Goal: Use online tool/utility: Utilize a website feature to perform a specific function

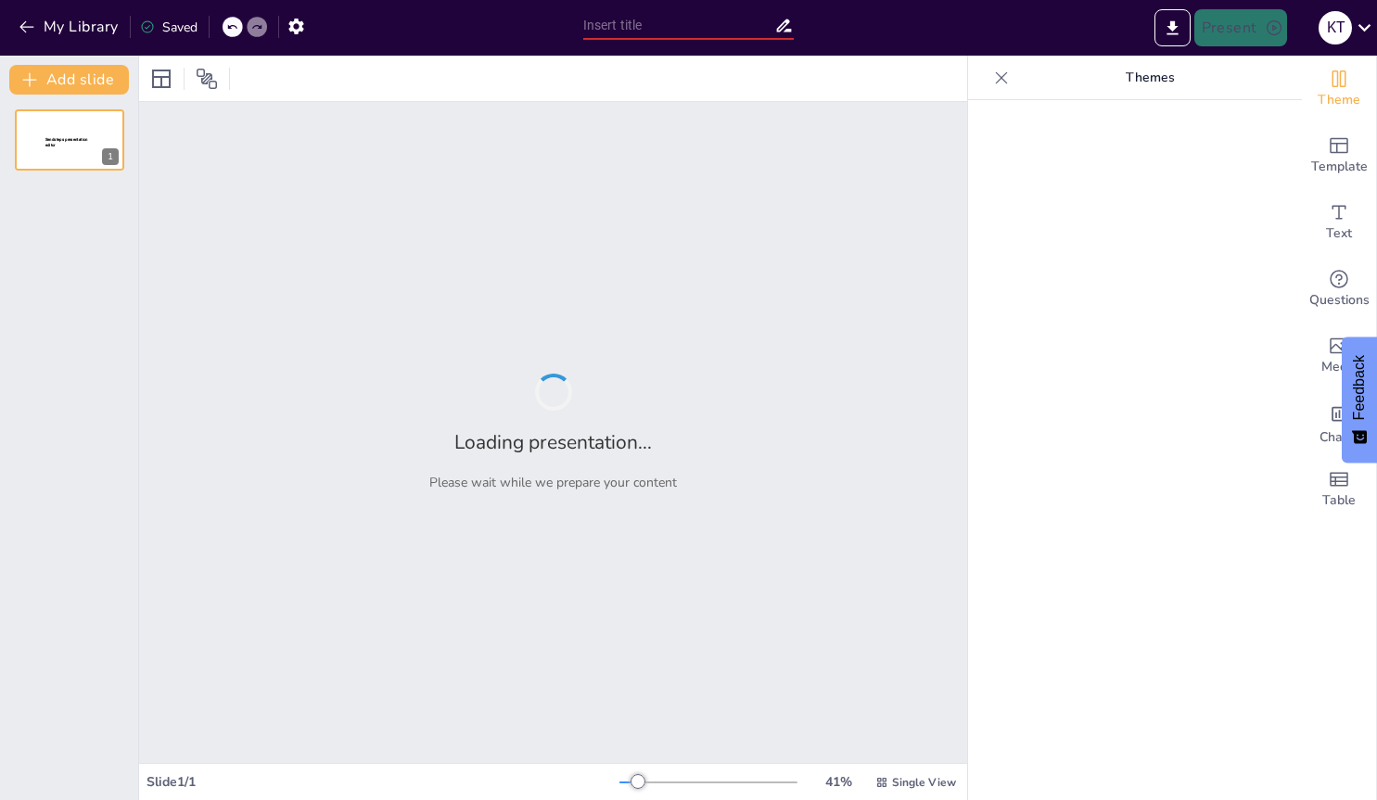
type input "Imported HKMU.pptx"
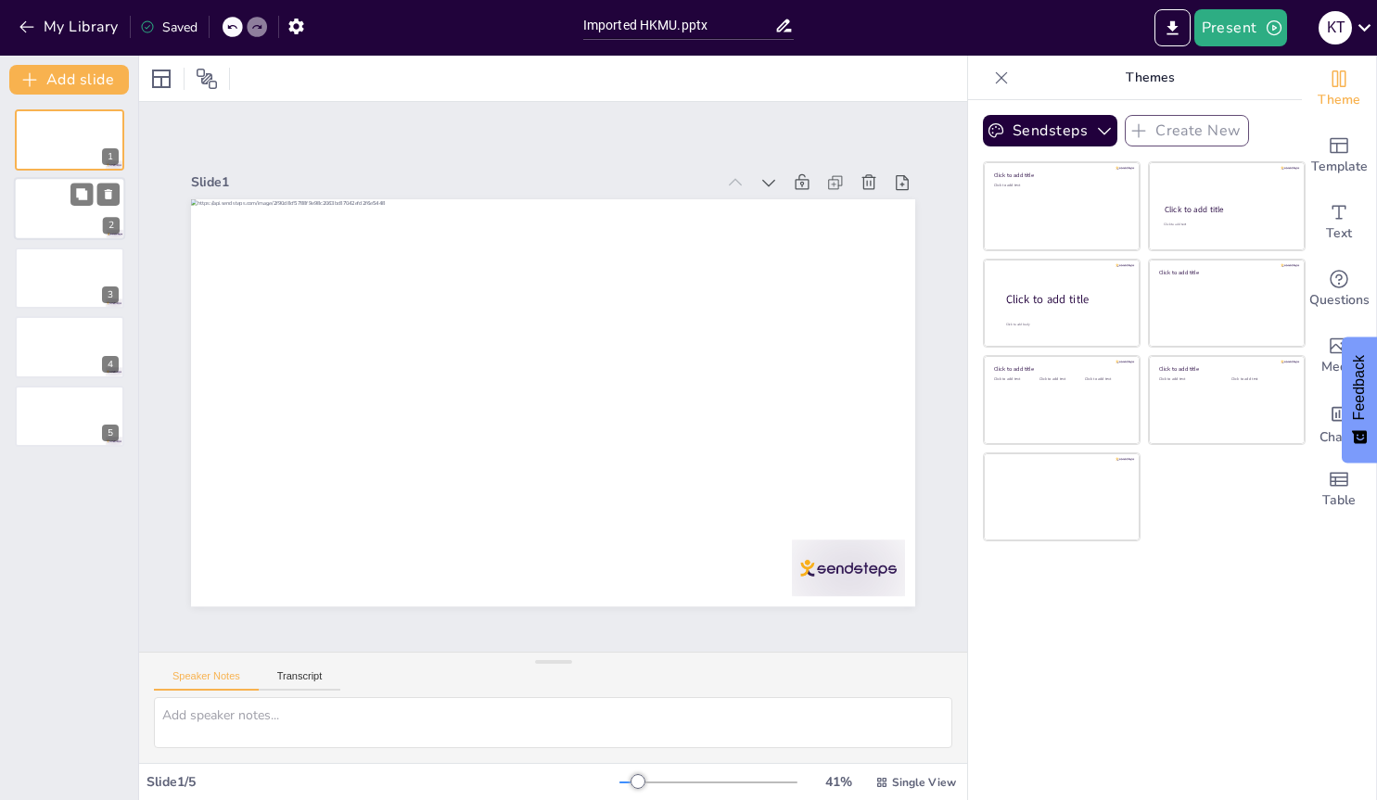
click at [36, 206] on div at bounding box center [69, 209] width 111 height 63
click at [44, 263] on div at bounding box center [69, 278] width 111 height 63
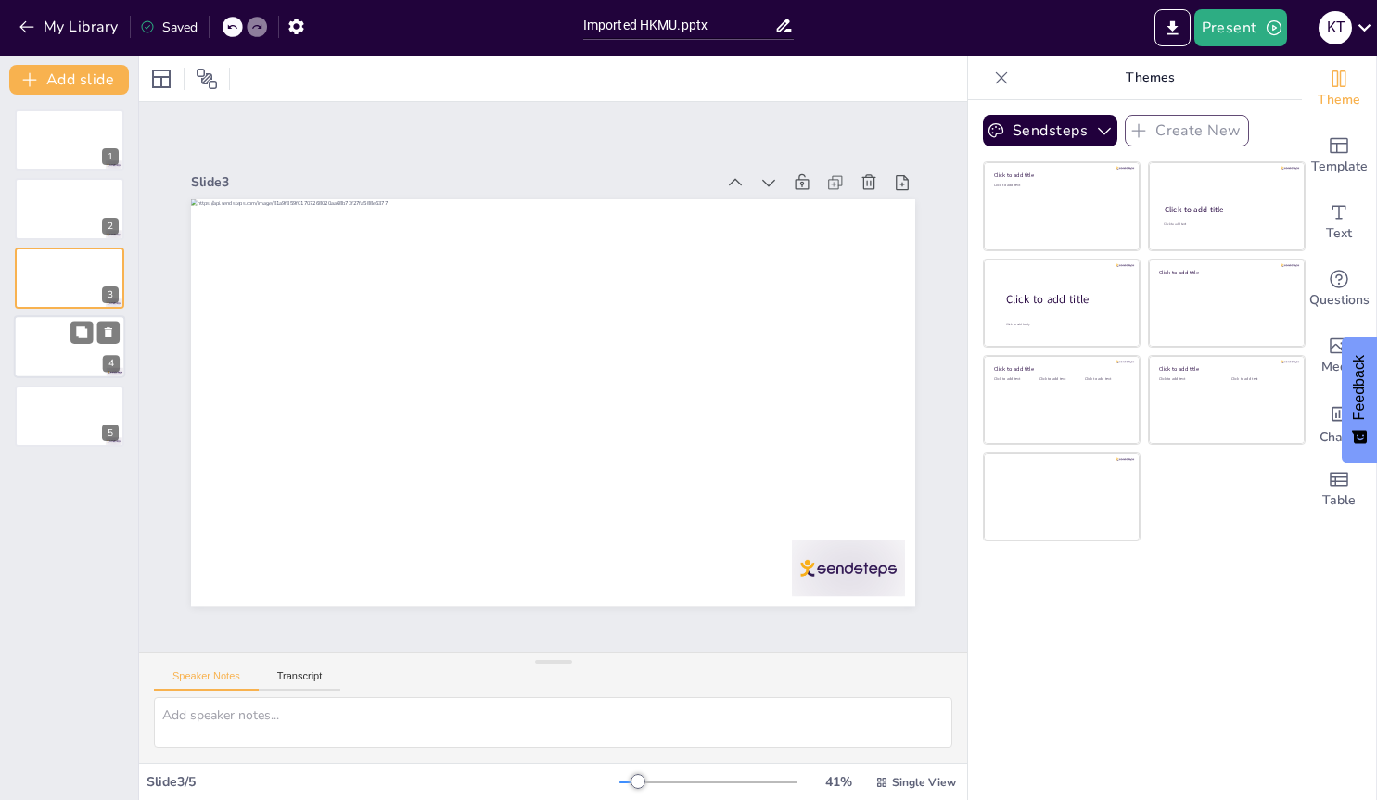
click at [38, 363] on div at bounding box center [69, 346] width 111 height 63
click at [48, 392] on div at bounding box center [69, 416] width 111 height 63
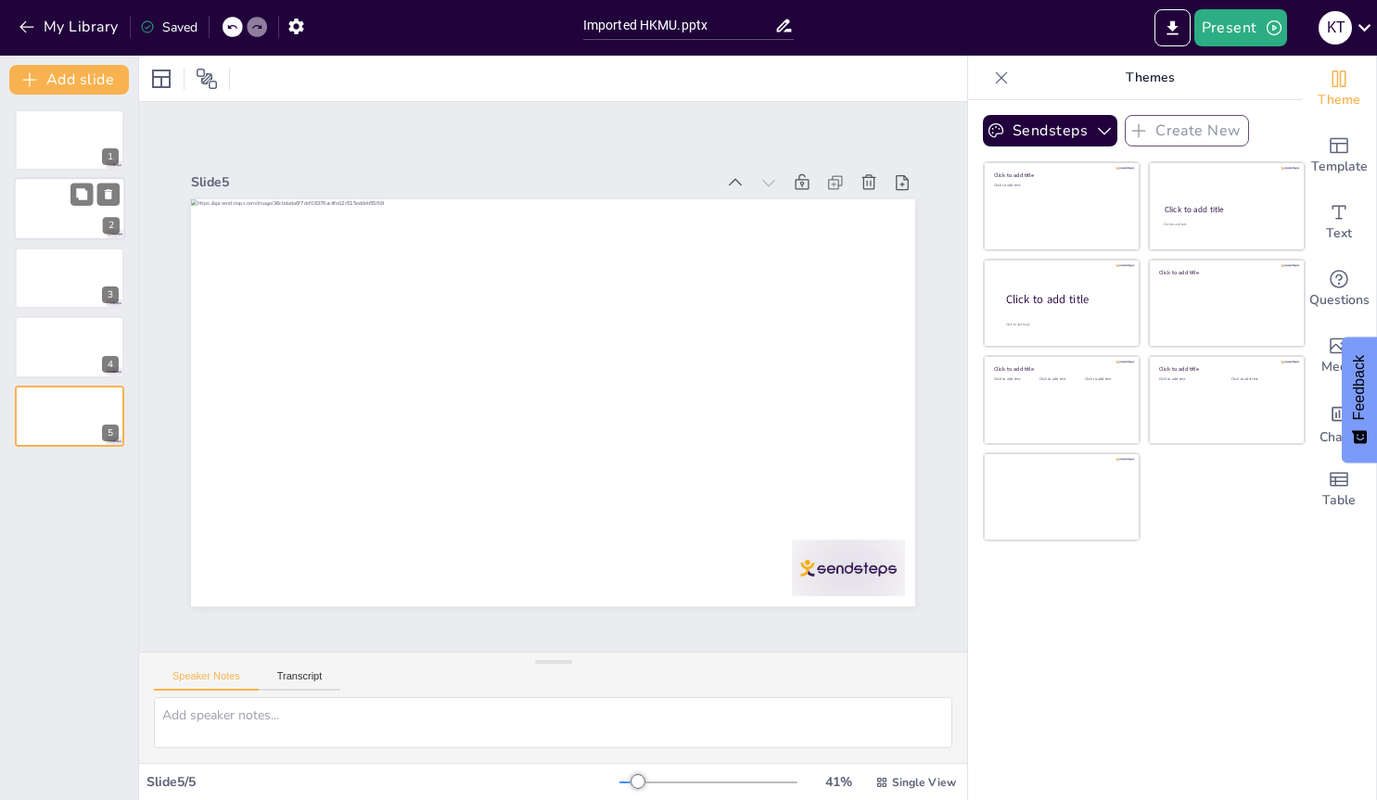
click at [52, 230] on div at bounding box center [69, 209] width 111 height 63
click at [1153, 72] on p "Themes" at bounding box center [1149, 78] width 267 height 45
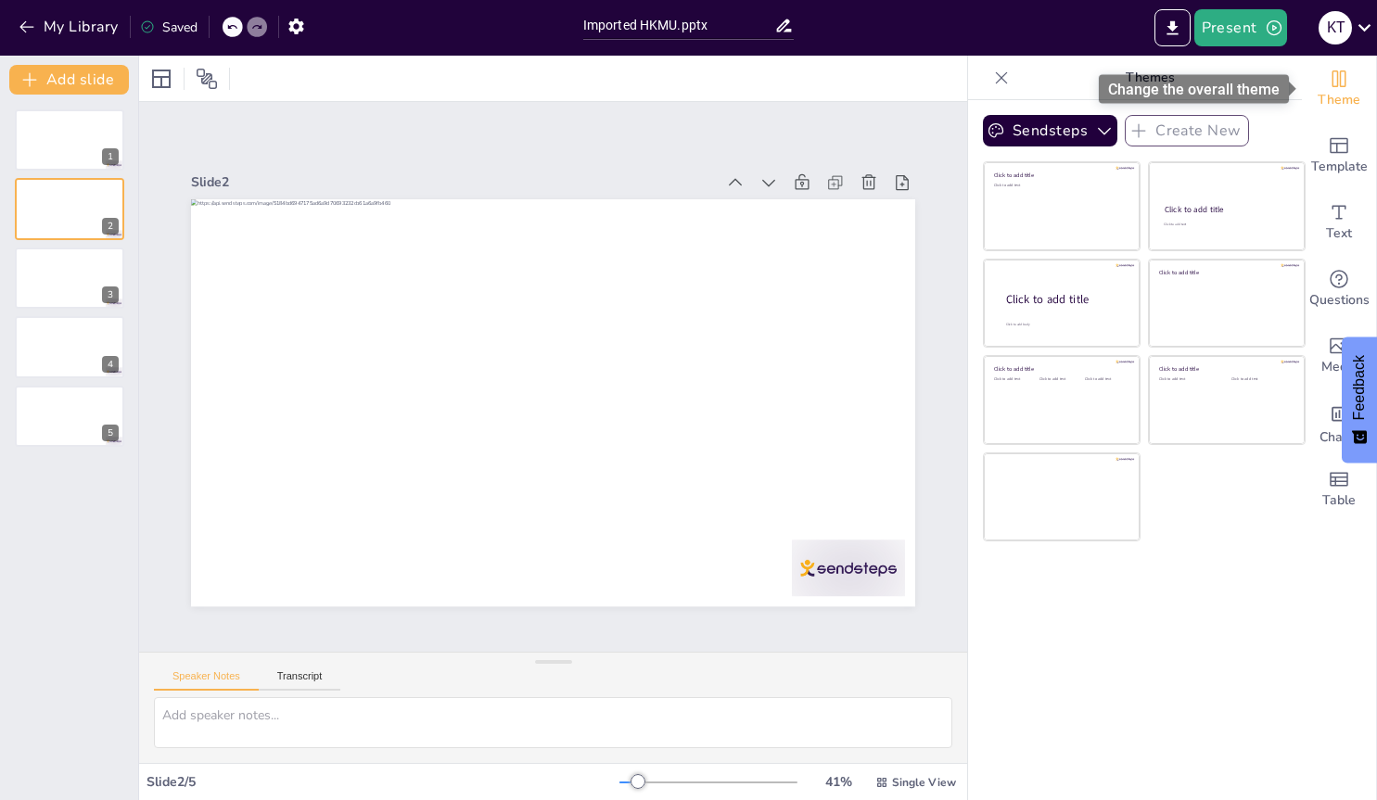
click at [1337, 74] on icon "Change the overall theme" at bounding box center [1339, 78] width 14 height 17
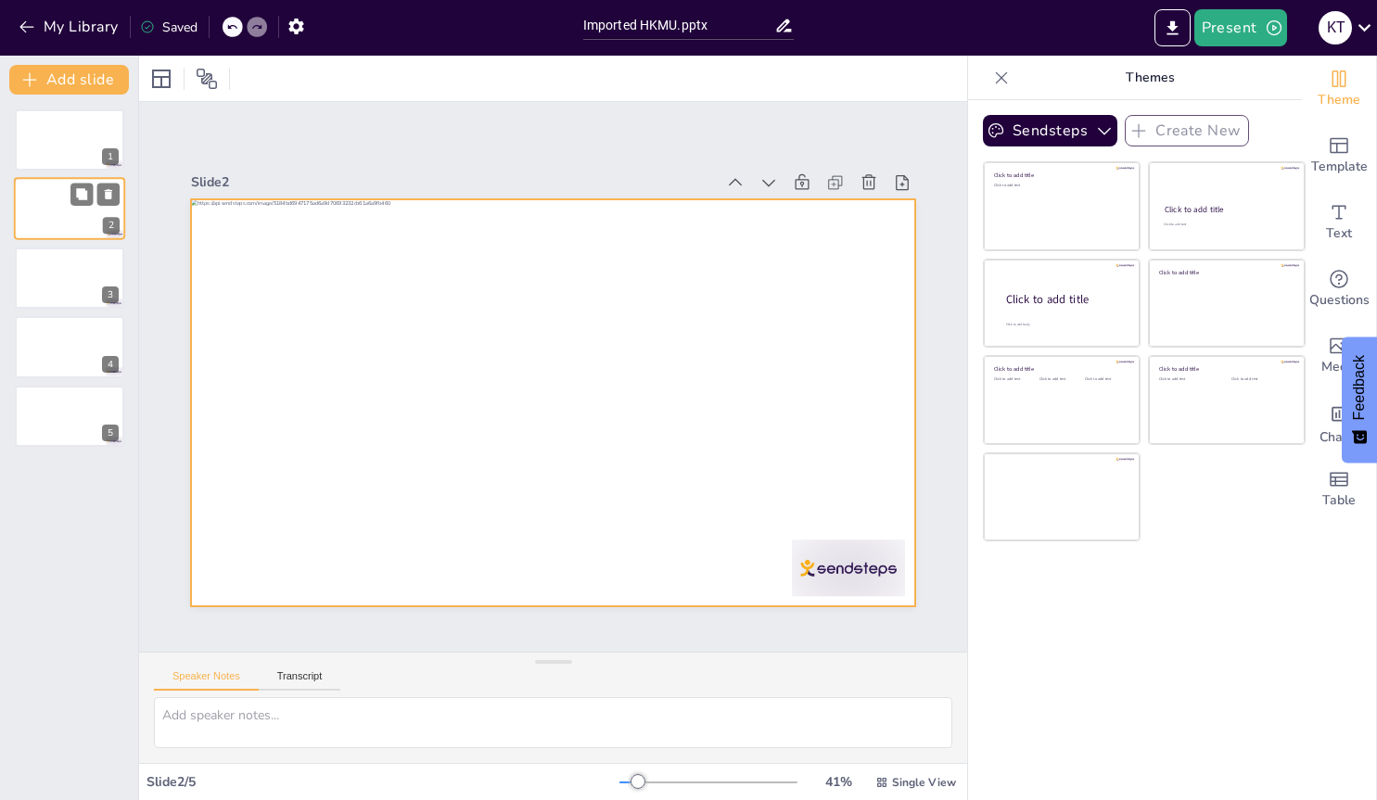
click at [71, 224] on div at bounding box center [69, 209] width 111 height 63
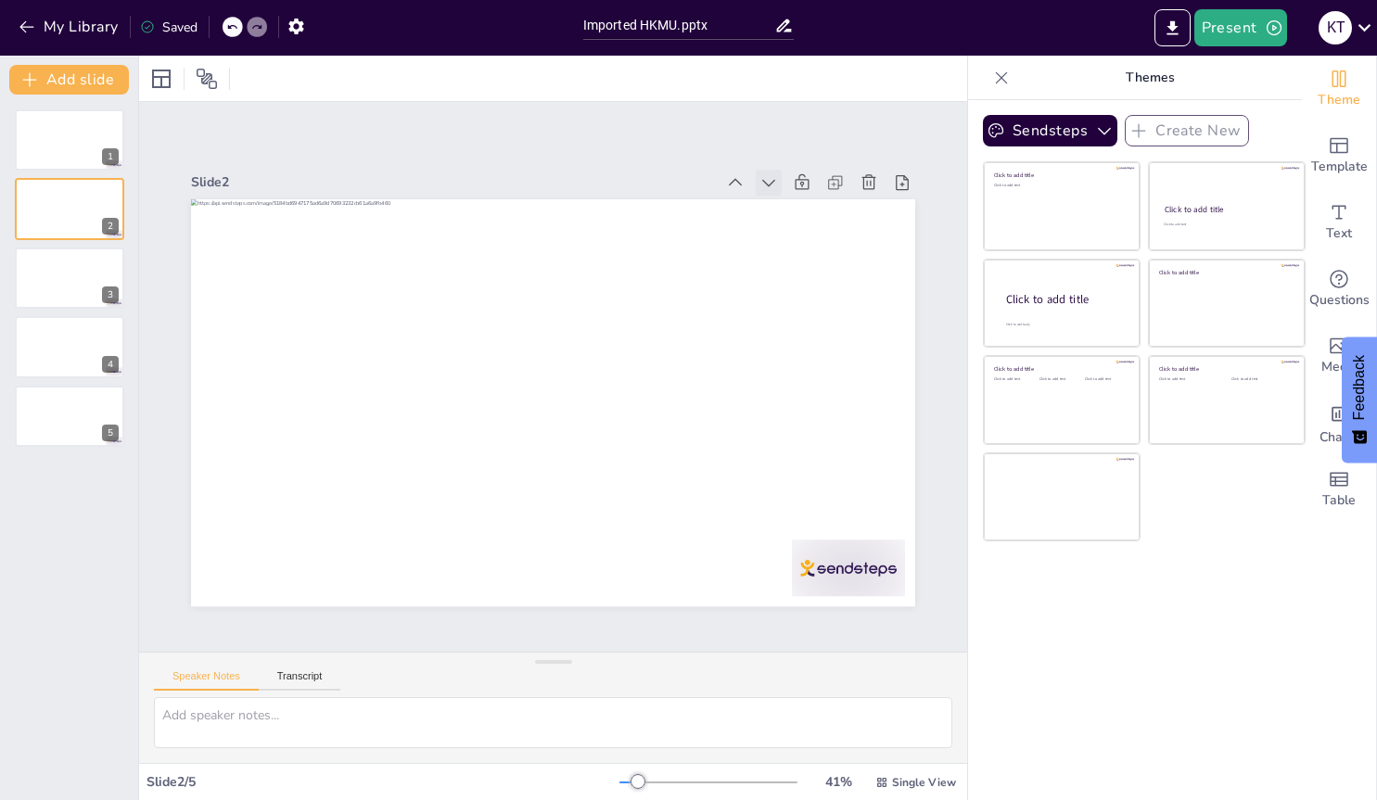
click at [773, 181] on icon at bounding box center [768, 183] width 13 height 7
click at [731, 181] on icon at bounding box center [735, 182] width 19 height 19
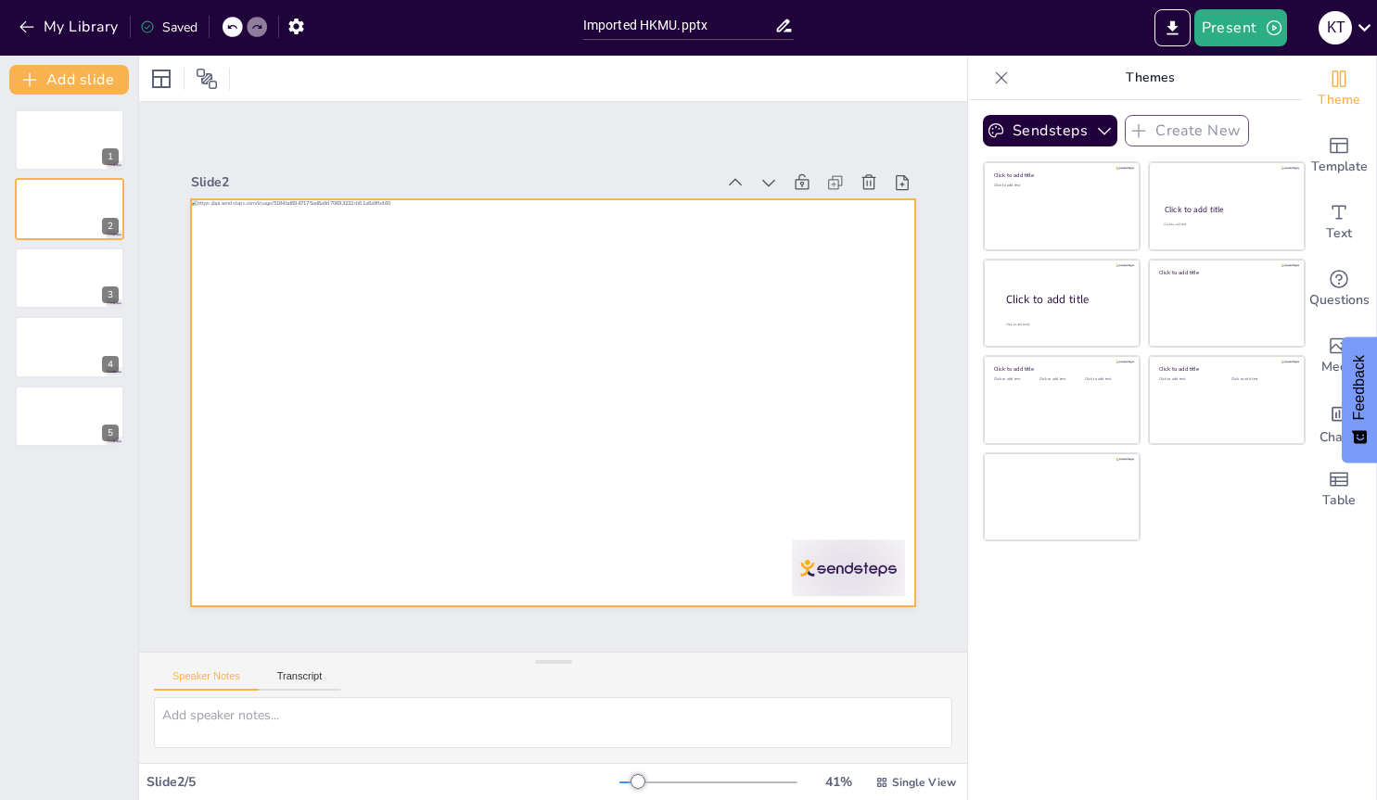
click at [601, 342] on div at bounding box center [550, 402] width 763 height 481
click at [607, 159] on icon at bounding box center [619, 168] width 24 height 24
click at [1182, 32] on icon "Export to PowerPoint" at bounding box center [1172, 28] width 19 height 19
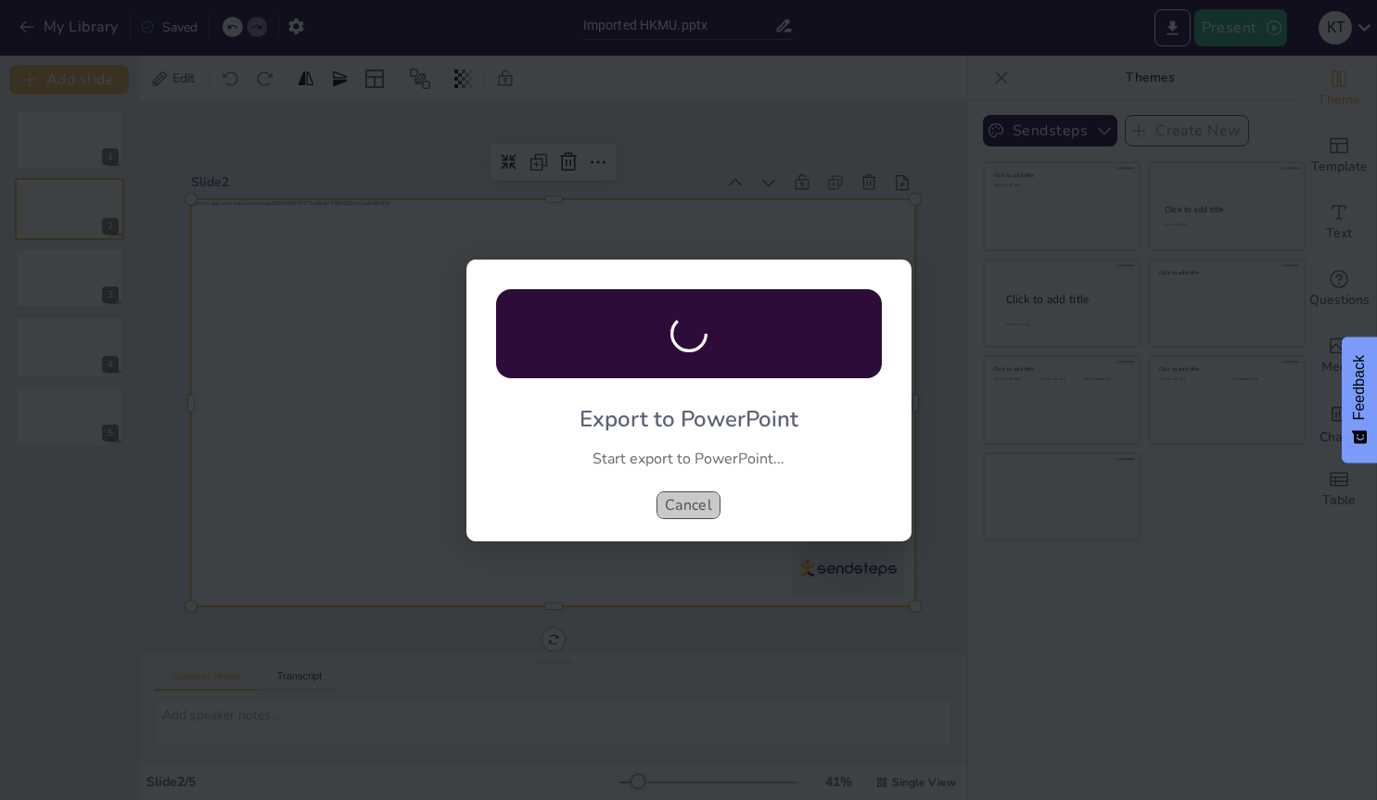
click at [704, 498] on button "Cancel" at bounding box center [689, 505] width 65 height 28
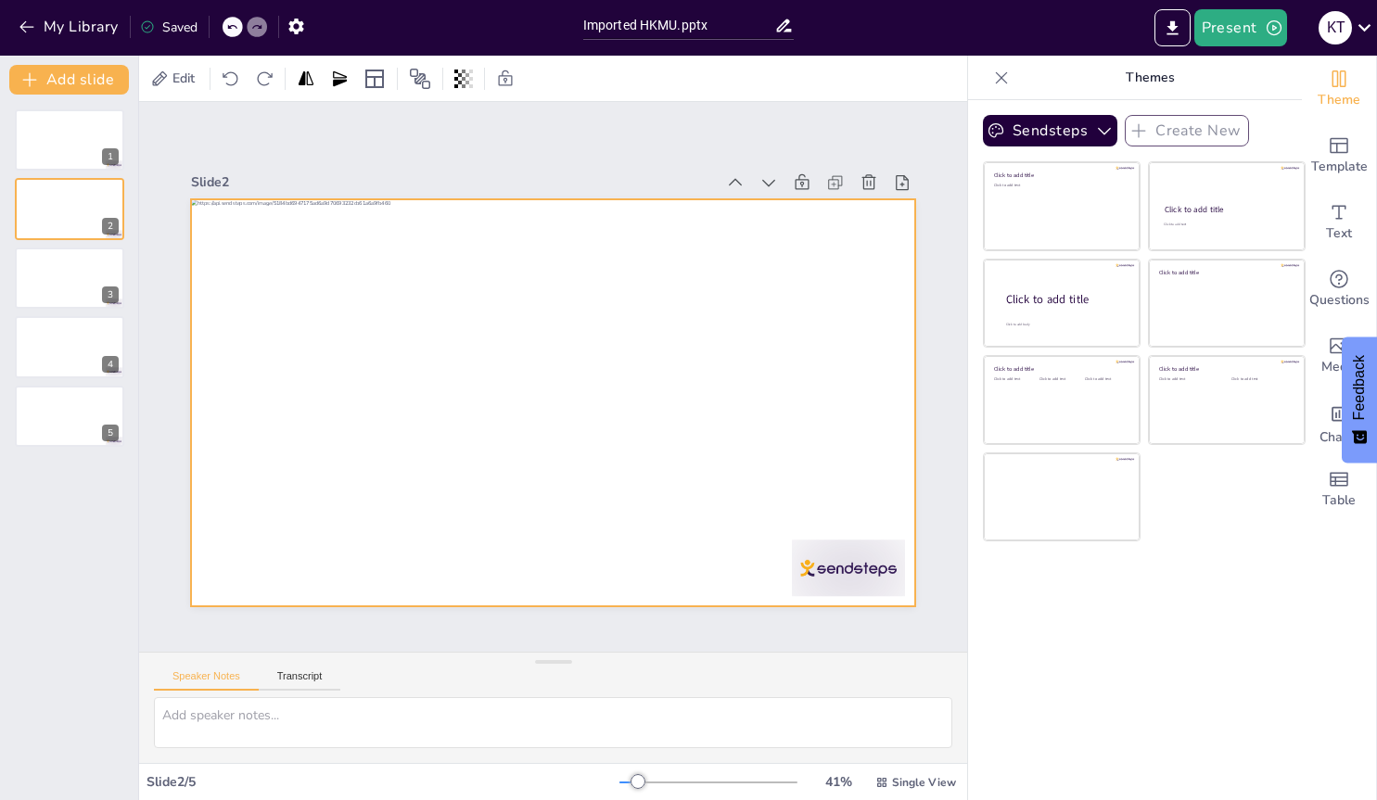
click at [555, 637] on div "Slide 1 Slide 2 0 ° Slide 3 Slide 4 Slide 5" at bounding box center [552, 377] width 881 height 634
click at [549, 644] on div "Slide 1 Slide 2 0 ° Slide 3 Slide 4 Slide 5" at bounding box center [553, 377] width 828 height 550
click at [542, 168] on icon at bounding box center [535, 164] width 11 height 11
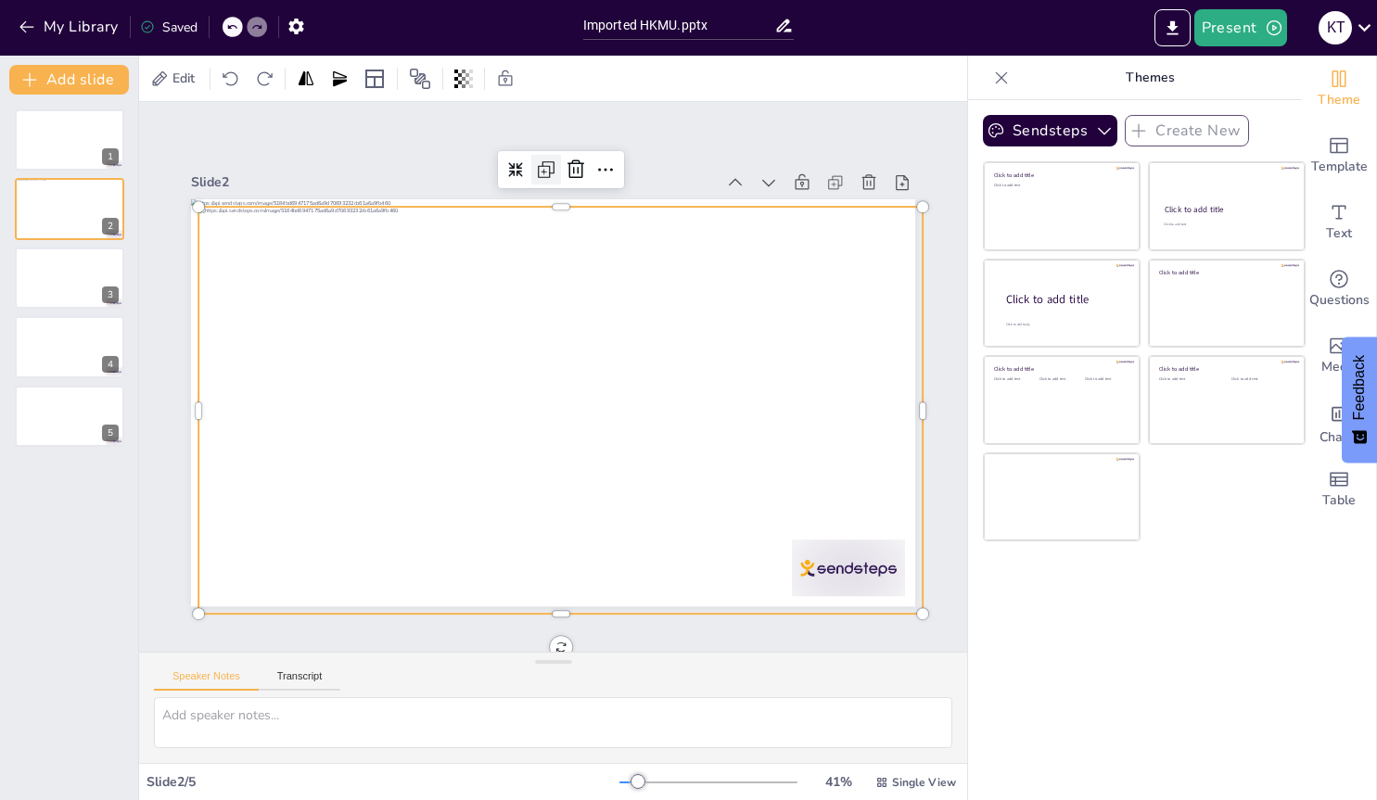
click at [542, 170] on icon at bounding box center [546, 170] width 22 height 22
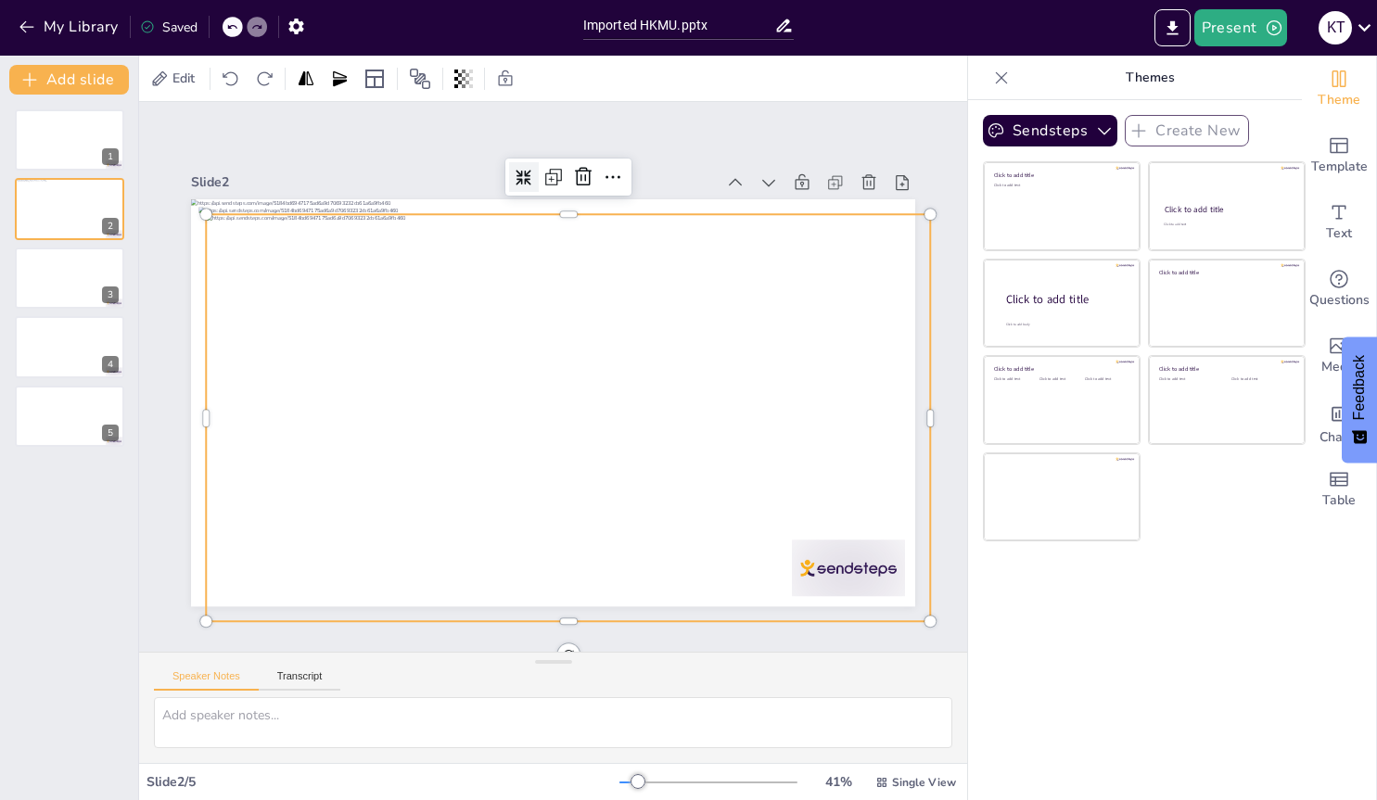
click at [536, 184] on icon at bounding box center [544, 175] width 17 height 17
click at [528, 178] on icon at bounding box center [524, 178] width 16 height 16
drag, startPoint x: 507, startPoint y: 213, endPoint x: 473, endPoint y: 199, distance: 37.0
click at [473, 200] on div at bounding box center [586, 198] width 721 height 90
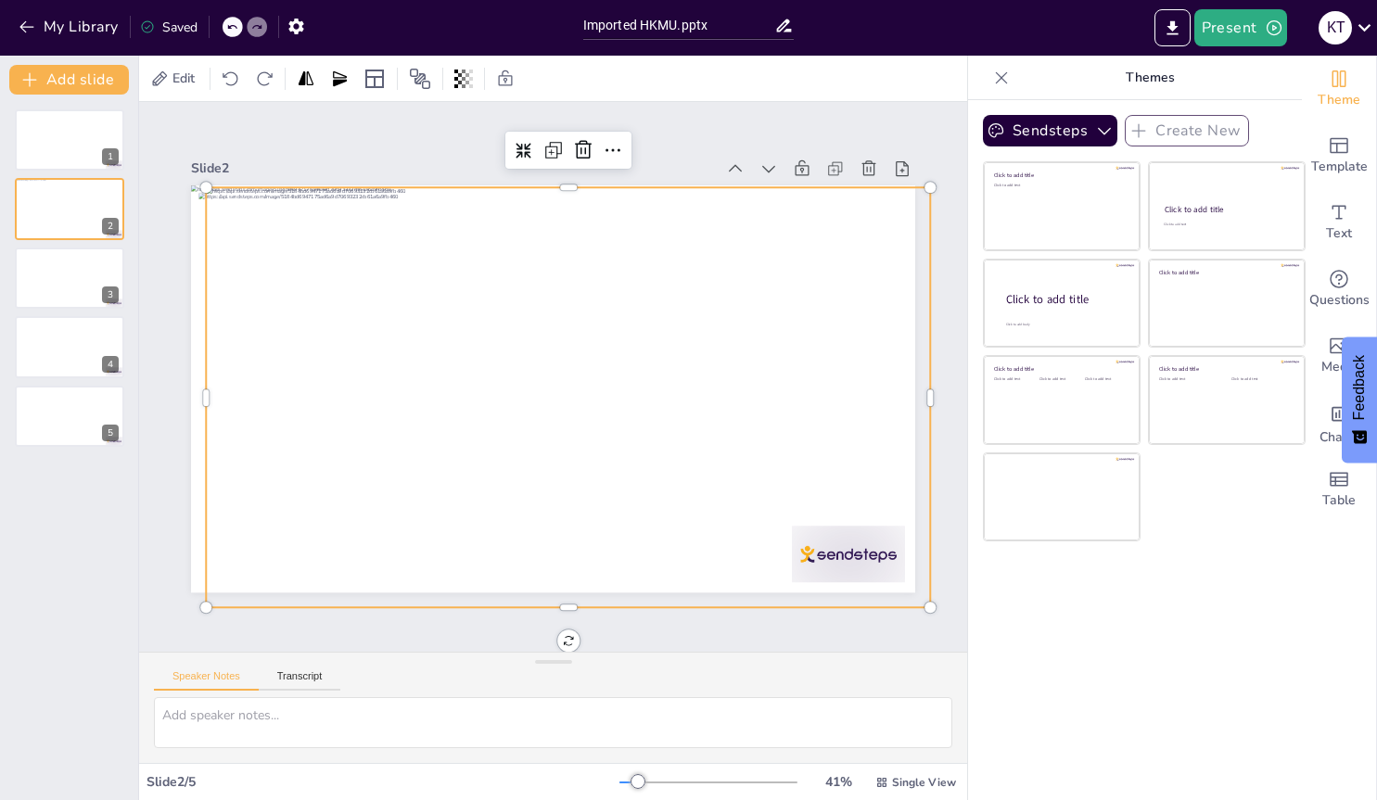
scroll to position [14, 0]
click at [1343, 90] on span "Theme" at bounding box center [1339, 100] width 43 height 20
click at [1335, 157] on span "Template" at bounding box center [1339, 167] width 57 height 20
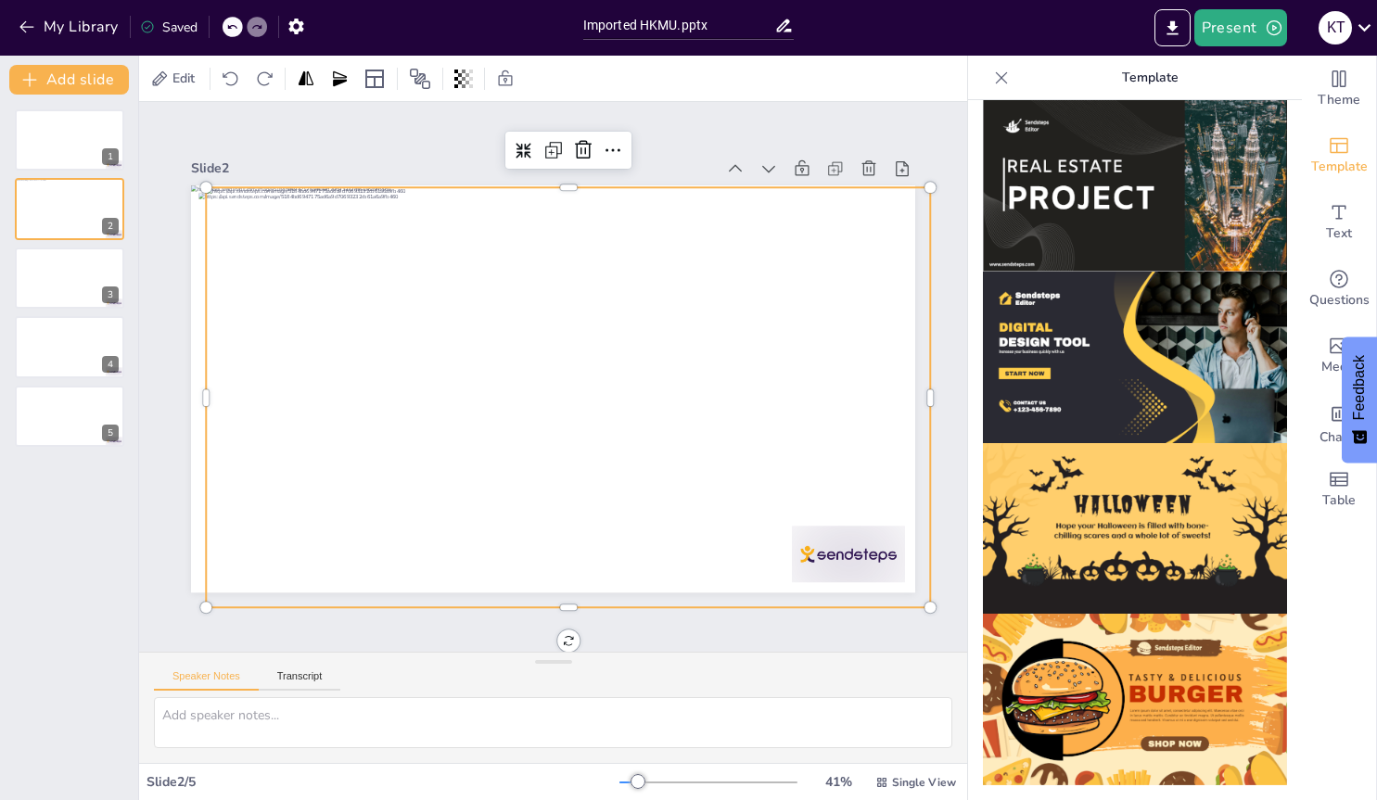
scroll to position [1728, 0]
click at [299, 32] on icon "button" at bounding box center [295, 27] width 15 height 16
click at [168, 78] on icon at bounding box center [159, 79] width 19 height 19
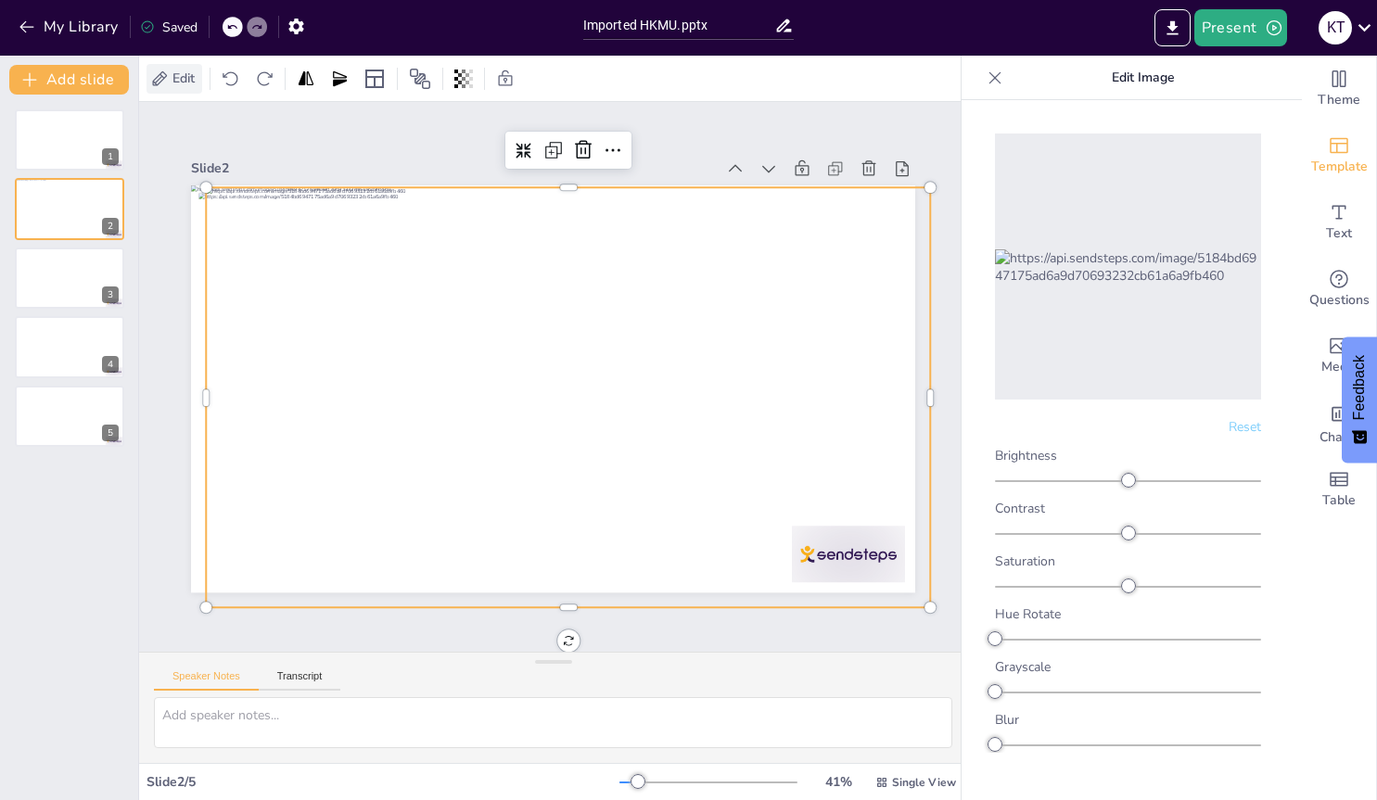
click at [182, 77] on span "Edit" at bounding box center [184, 79] width 30 height 18
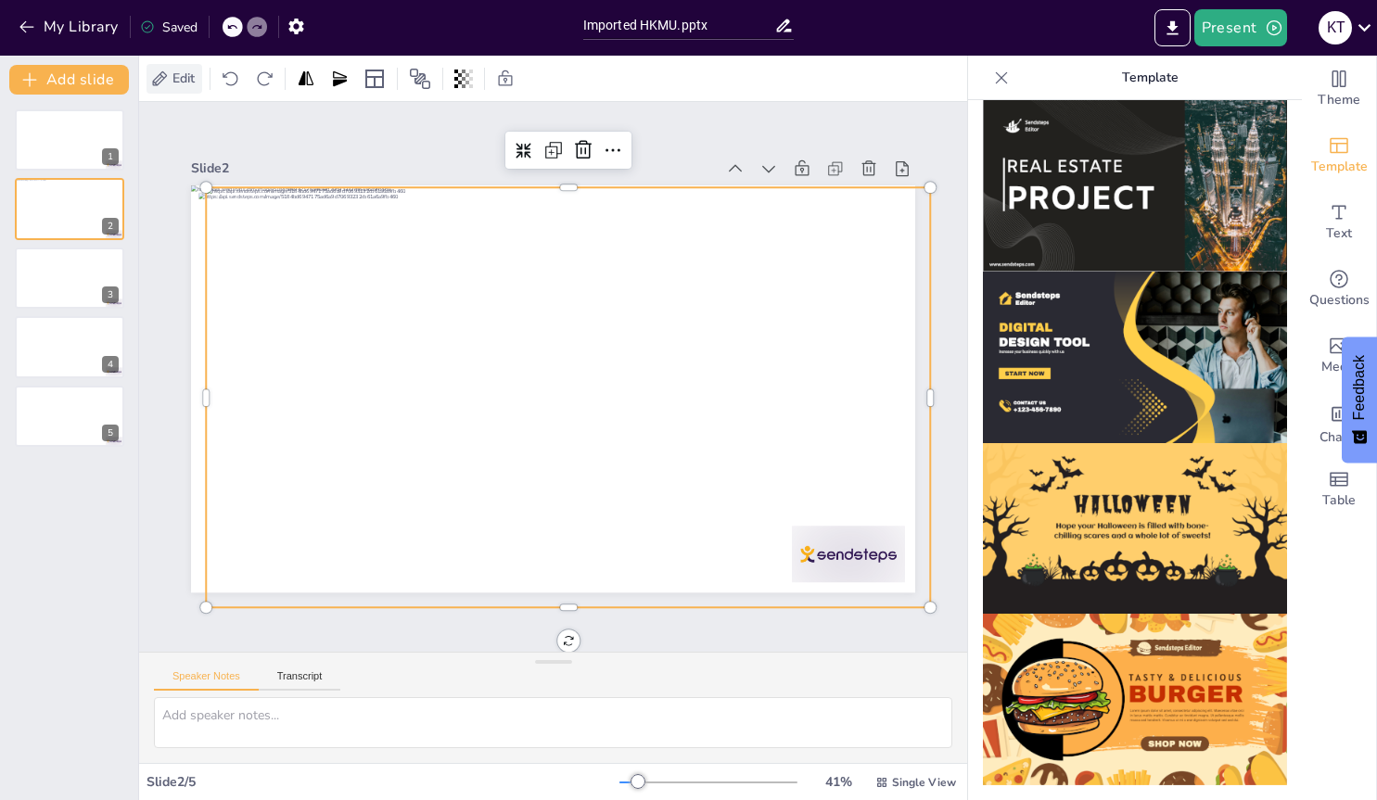
click at [182, 77] on span "Edit" at bounding box center [184, 79] width 30 height 18
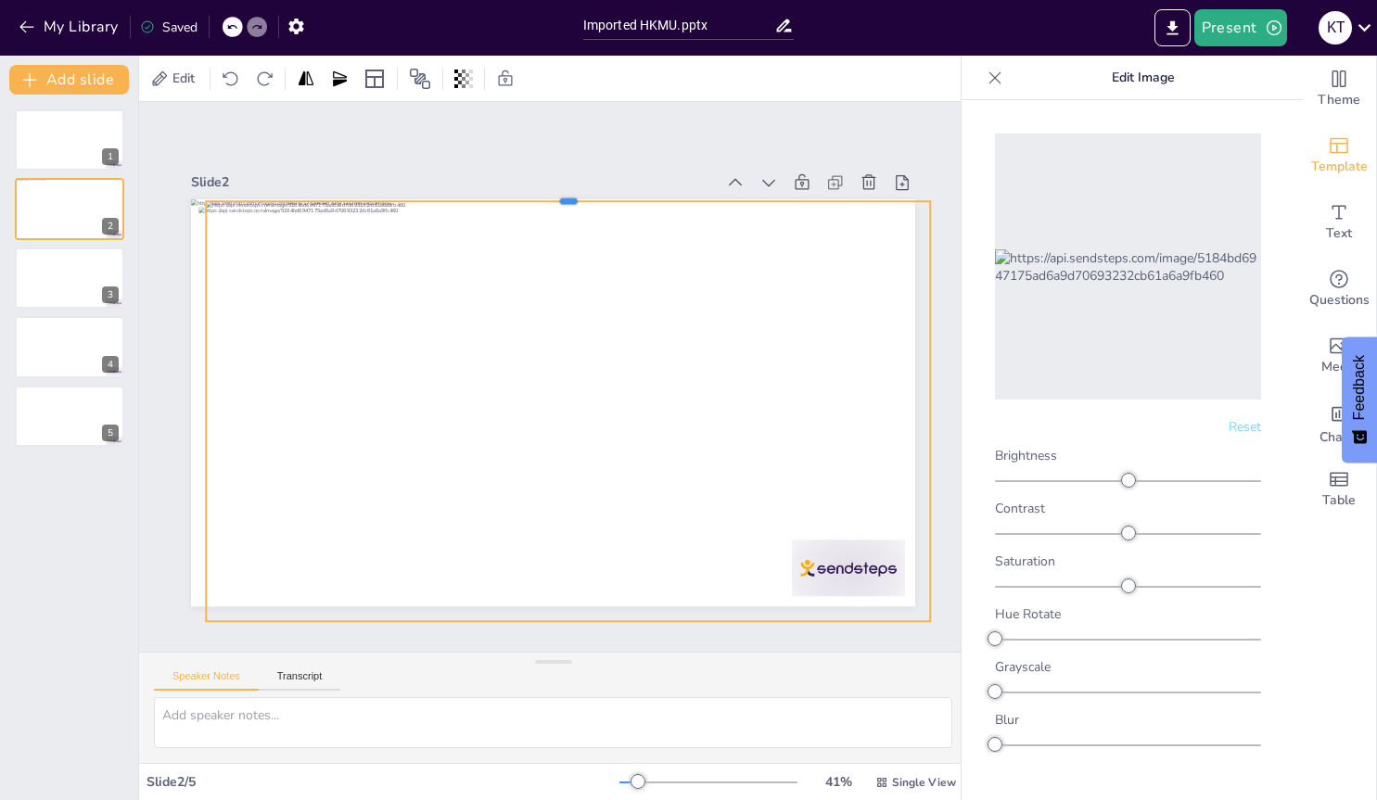
scroll to position [0, 0]
drag, startPoint x: 697, startPoint y: 187, endPoint x: 652, endPoint y: 183, distance: 45.7
click at [652, 183] on div "Slide 2" at bounding box center [552, 388] width 766 height 511
click at [623, 159] on icon at bounding box center [635, 167] width 24 height 24
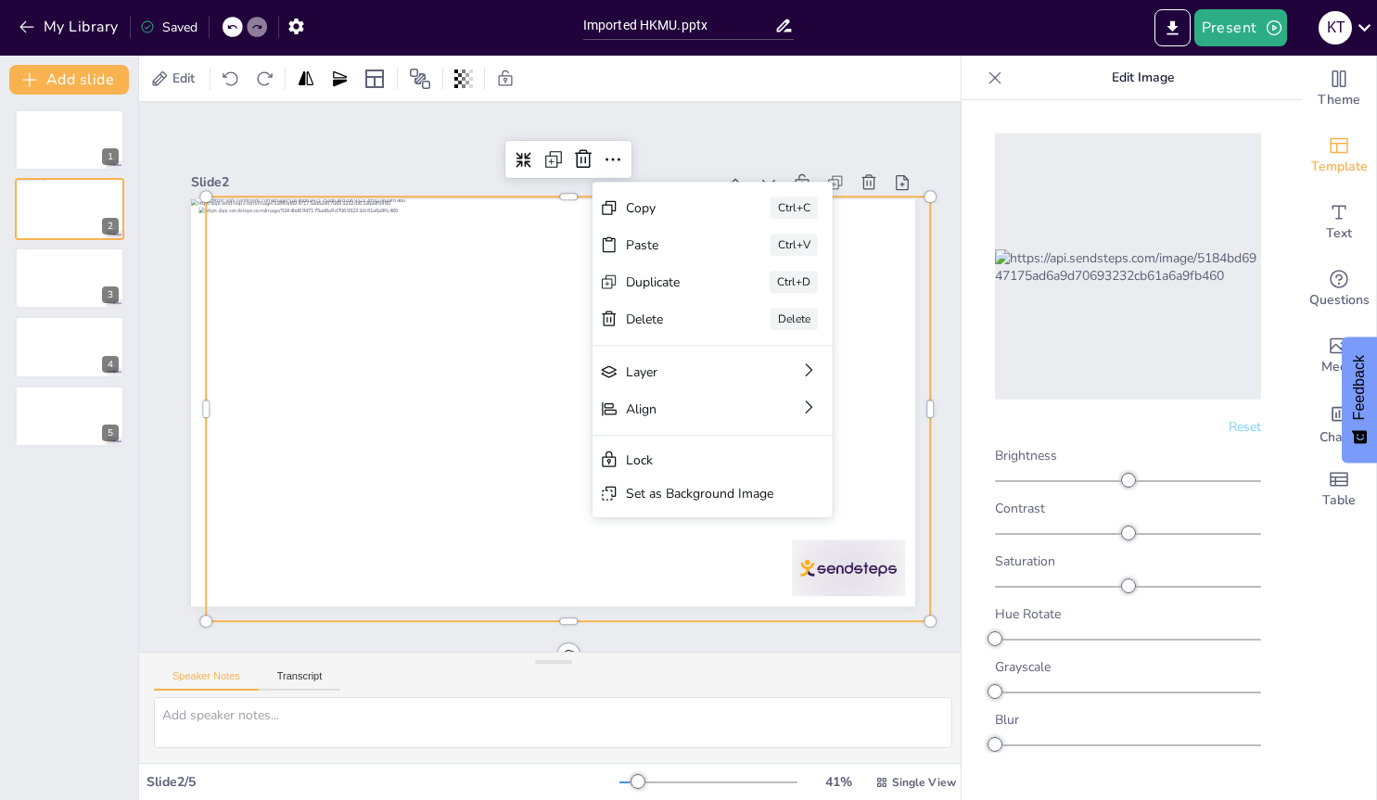
click at [325, 186] on div "Slide 2" at bounding box center [473, 173] width 523 height 72
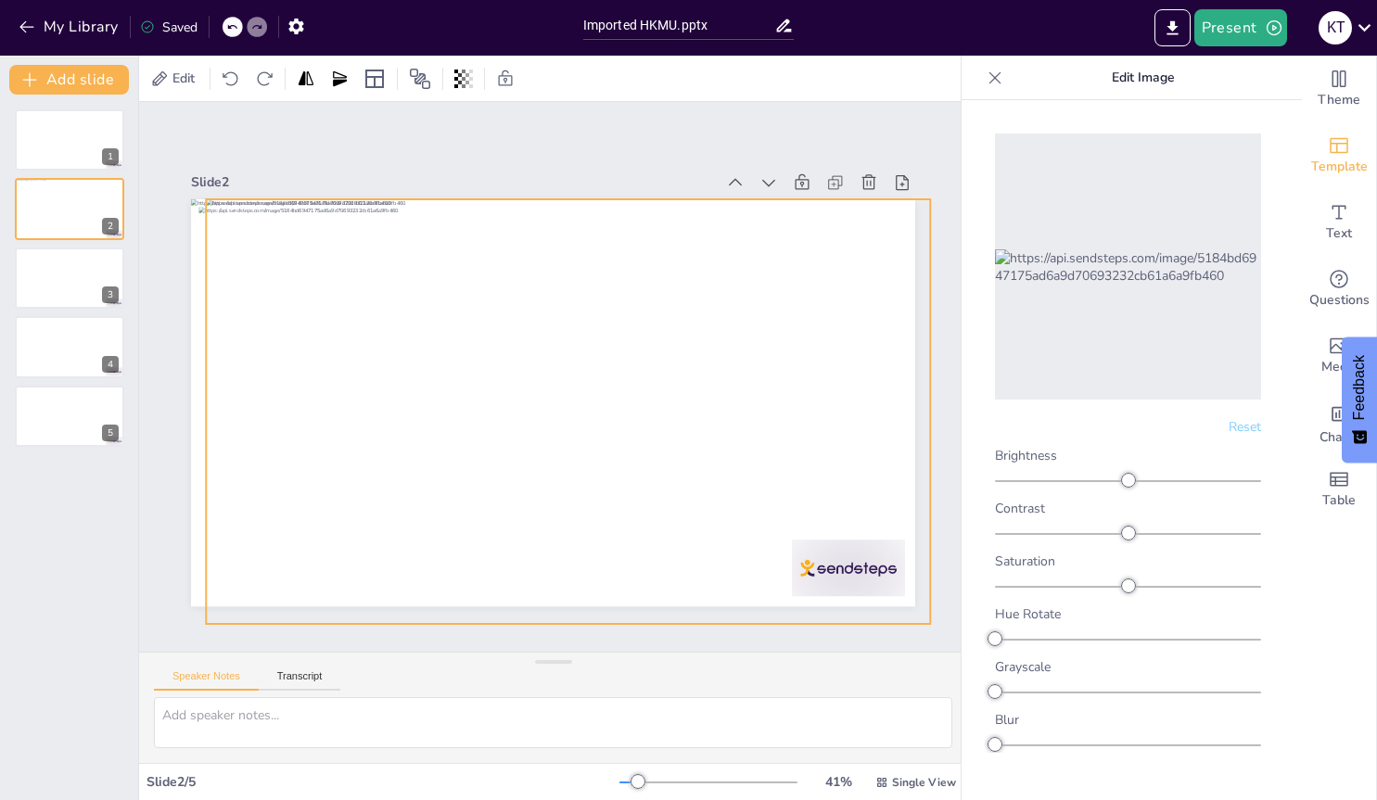
click at [690, 375] on div at bounding box center [573, 411] width 734 height 425
